Goal: Transaction & Acquisition: Download file/media

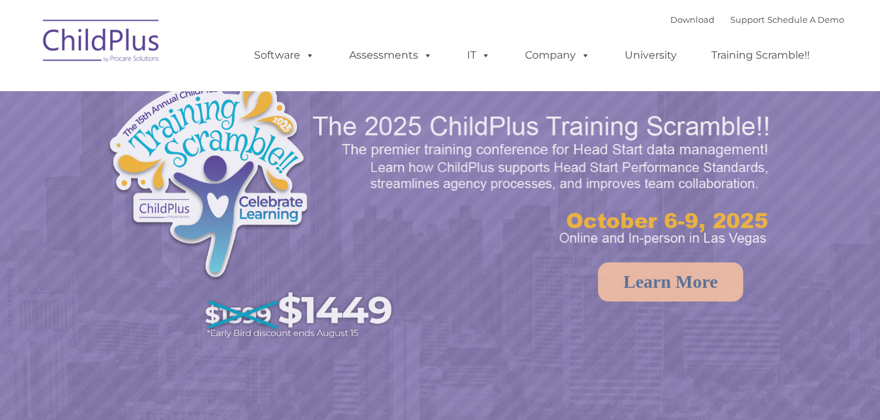
select select "MEDIUM"
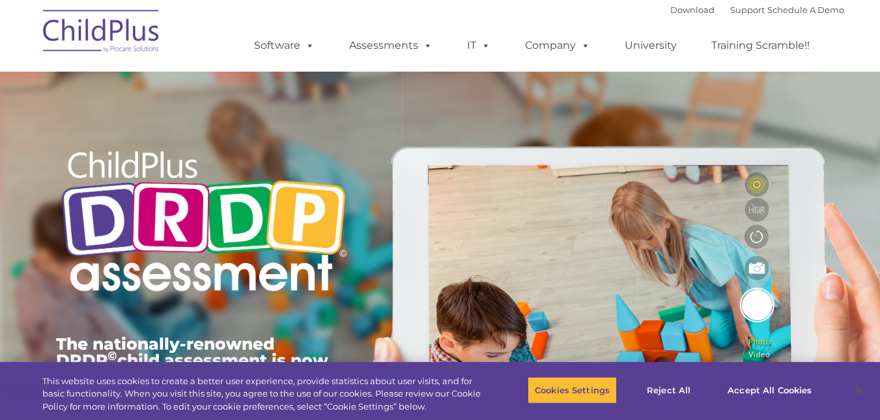
type input ""
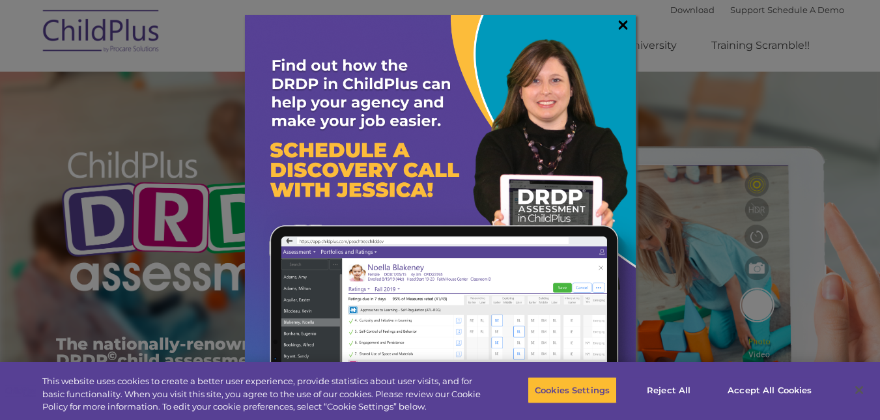
click at [622, 27] on link "×" at bounding box center [622, 24] width 15 height 13
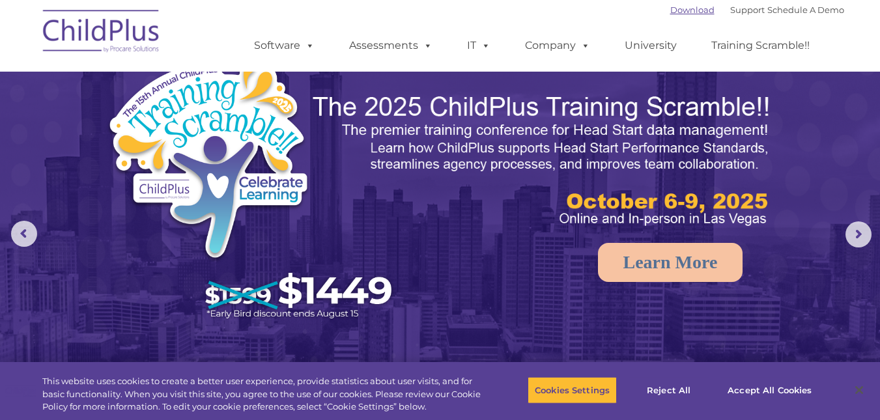
click at [679, 10] on link "Download" at bounding box center [692, 10] width 44 height 10
click at [670, 7] on link "Download" at bounding box center [692, 10] width 44 height 10
